Goal: Task Accomplishment & Management: Manage account settings

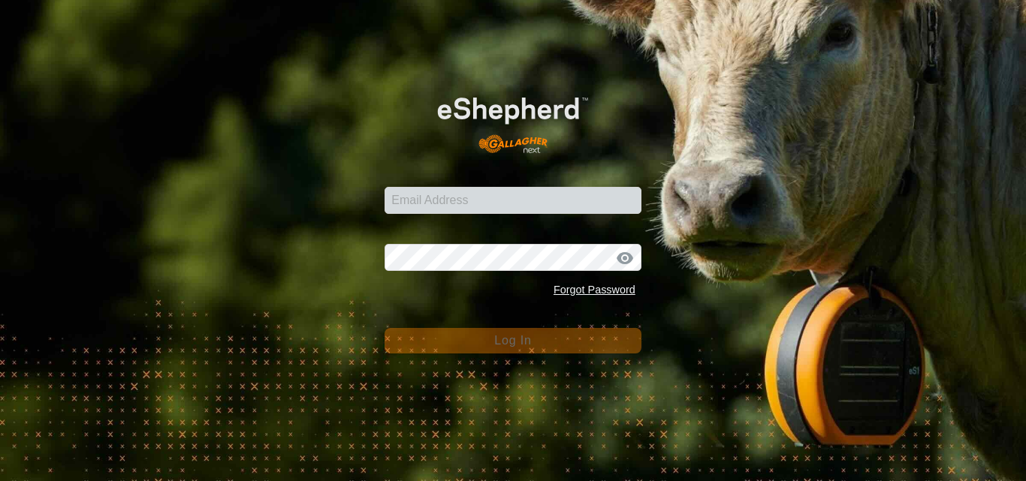
type input "[PERSON_NAME][EMAIL_ADDRESS][DOMAIN_NAME]"
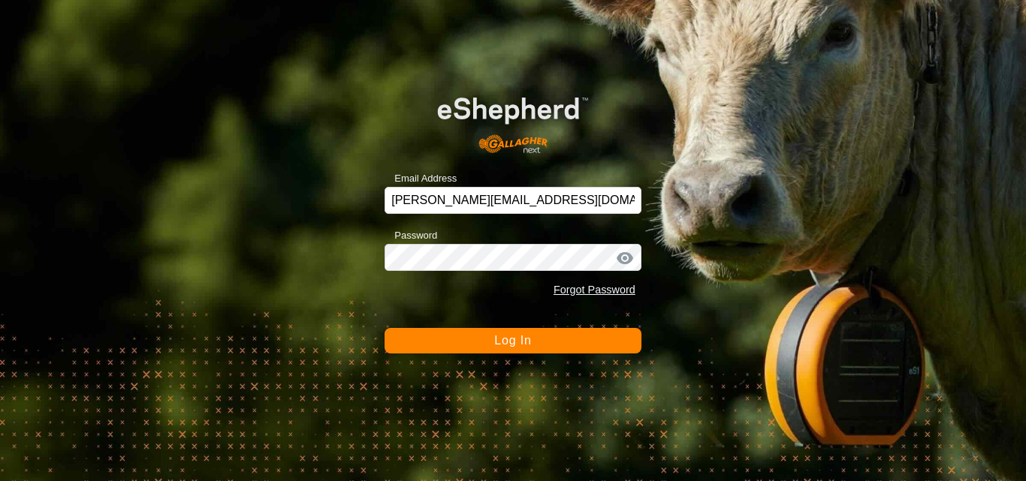
click at [514, 345] on span "Log In" at bounding box center [512, 340] width 37 height 13
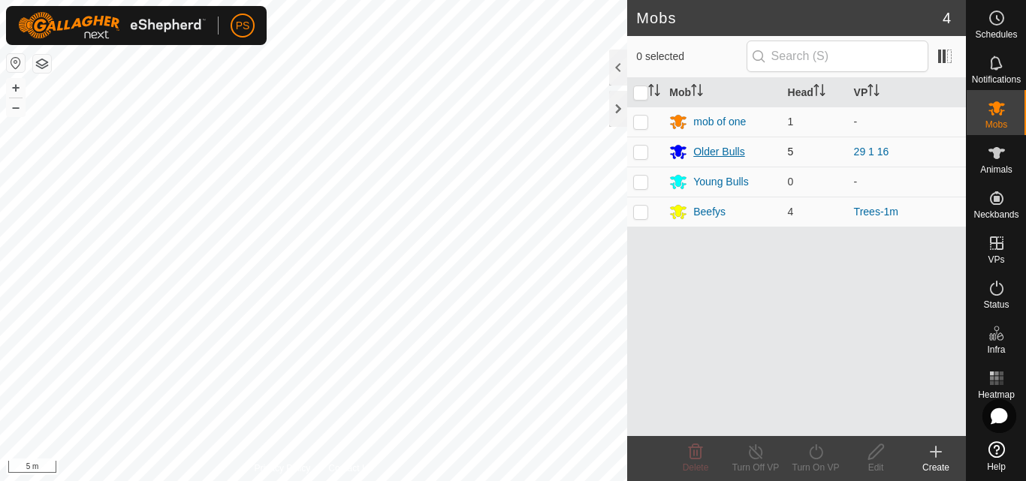
click at [723, 150] on div "Older Bulls" at bounding box center [718, 152] width 51 height 16
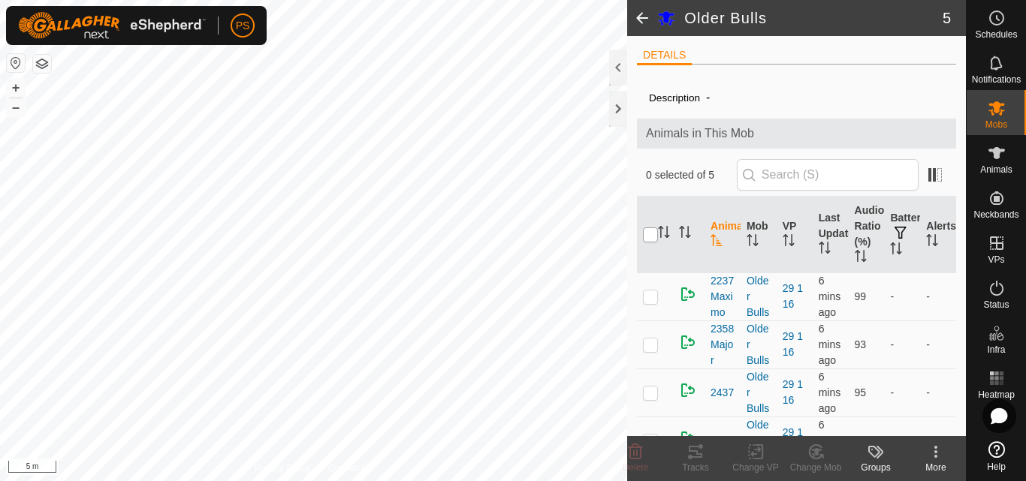
click at [657, 234] on input "checkbox" at bounding box center [650, 235] width 15 height 15
checkbox input "true"
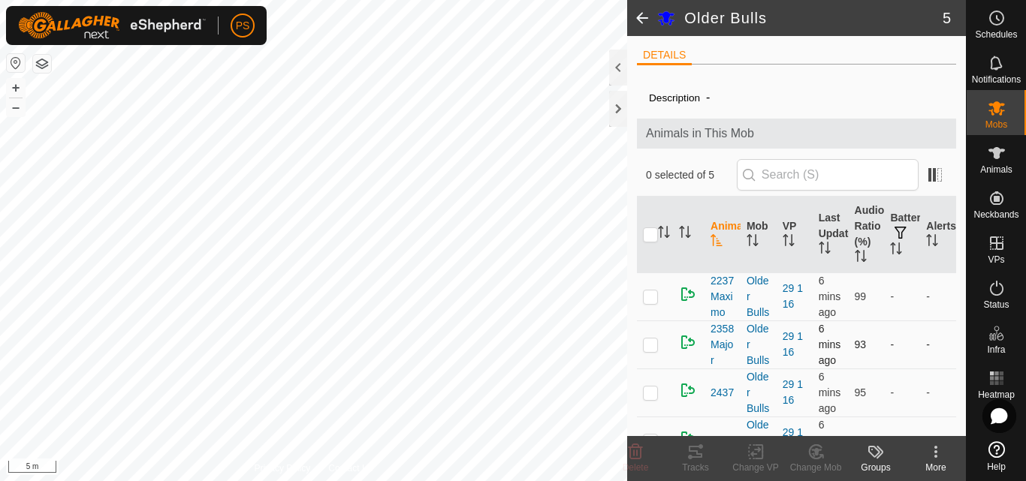
checkbox input "true"
click at [696, 456] on icon at bounding box center [696, 452] width 18 height 18
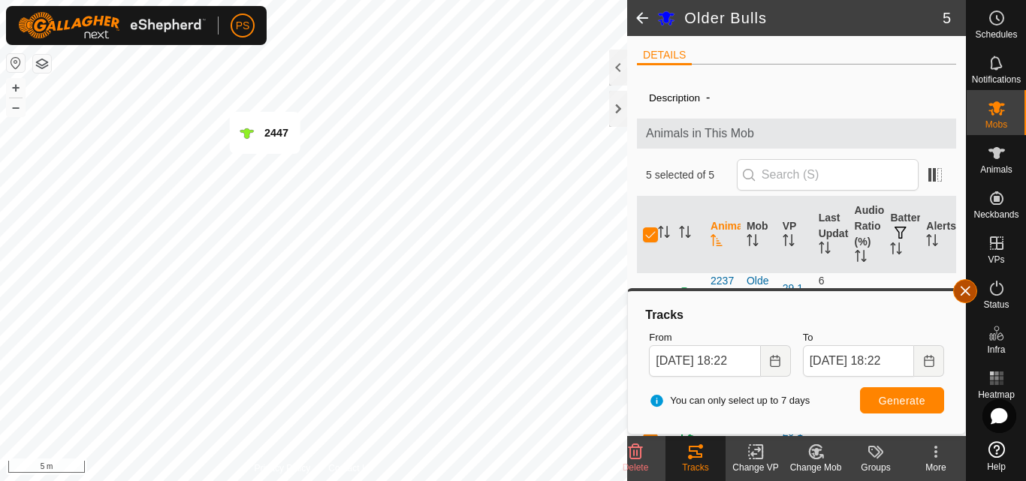
click at [964, 286] on span "button" at bounding box center [965, 291] width 12 height 12
